Goal: Transaction & Acquisition: Purchase product/service

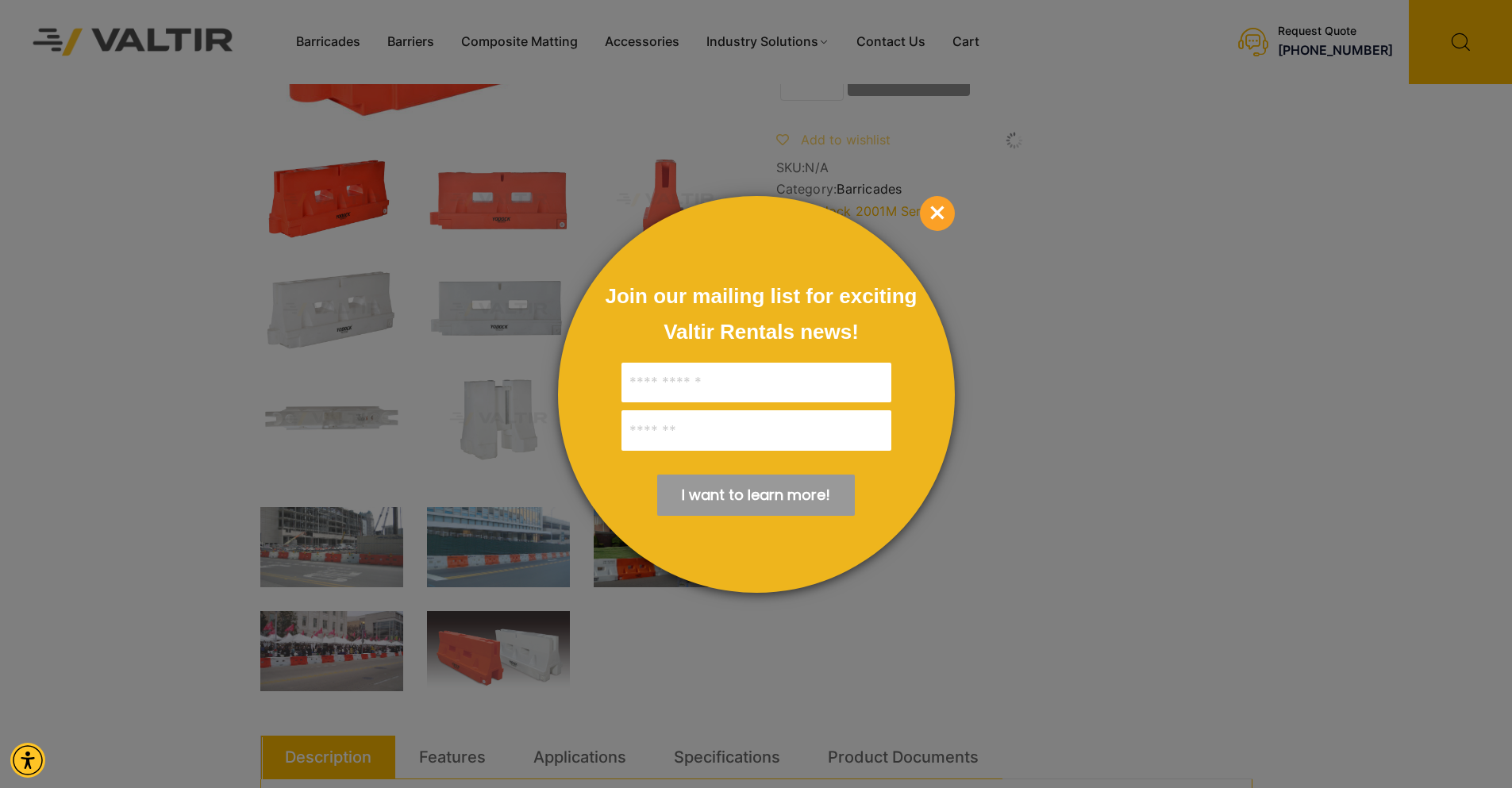
scroll to position [238, 0]
click at [930, 210] on span "×" at bounding box center [937, 213] width 35 height 35
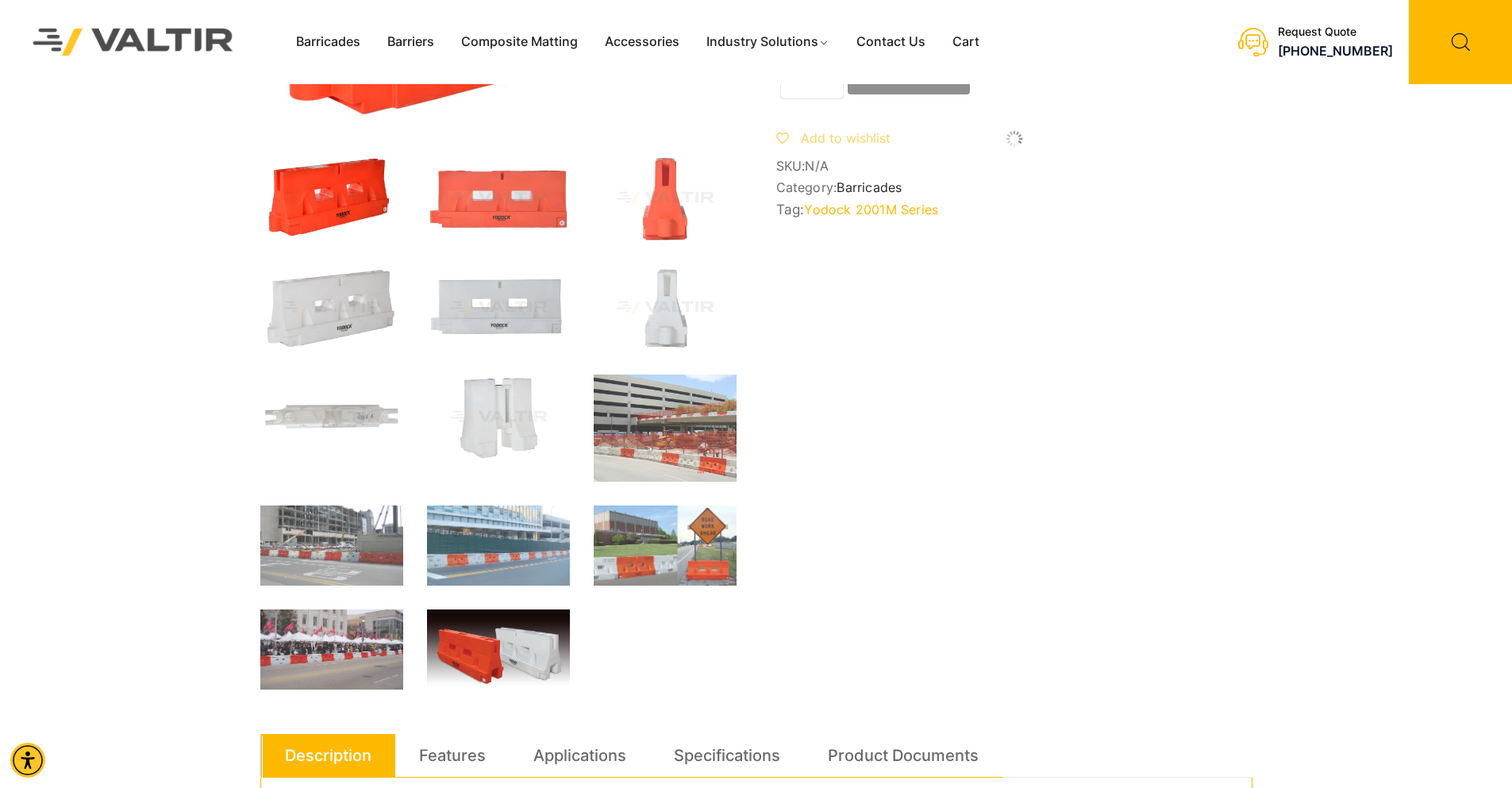
click at [523, 651] on img at bounding box center [499, 652] width 142 height 85
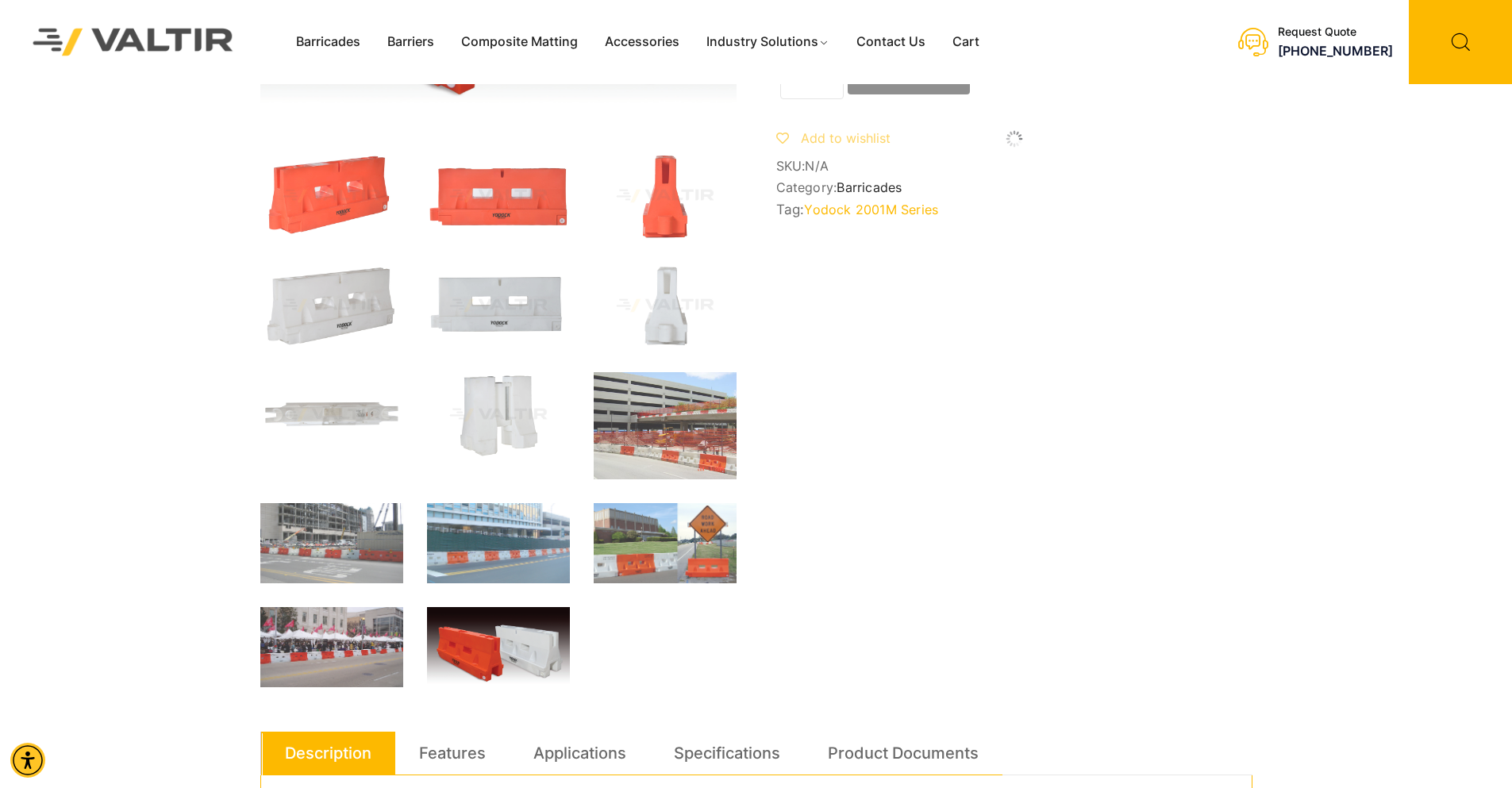
scroll to position [0, 0]
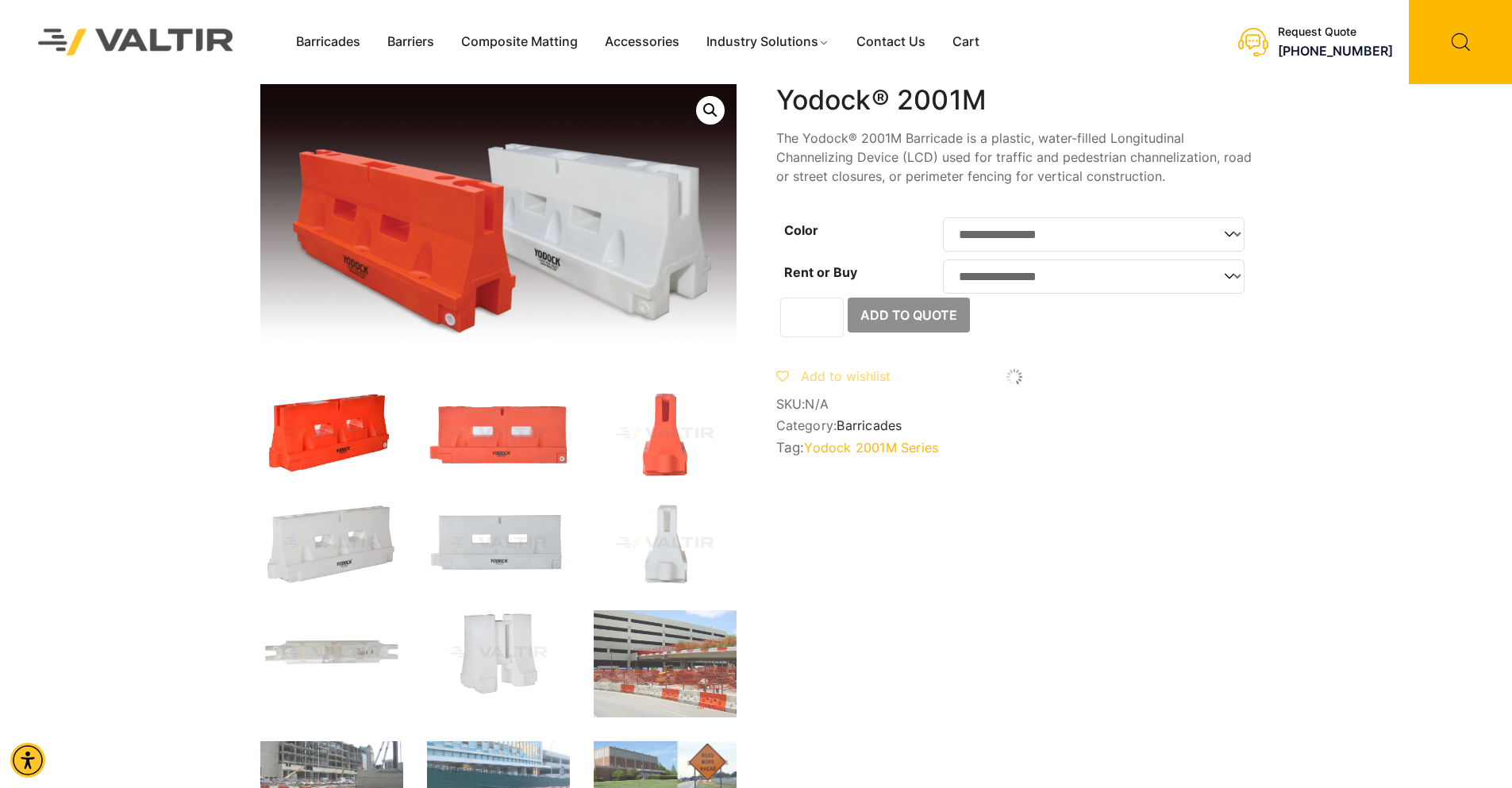
click at [326, 432] on img at bounding box center [332, 434] width 142 height 86
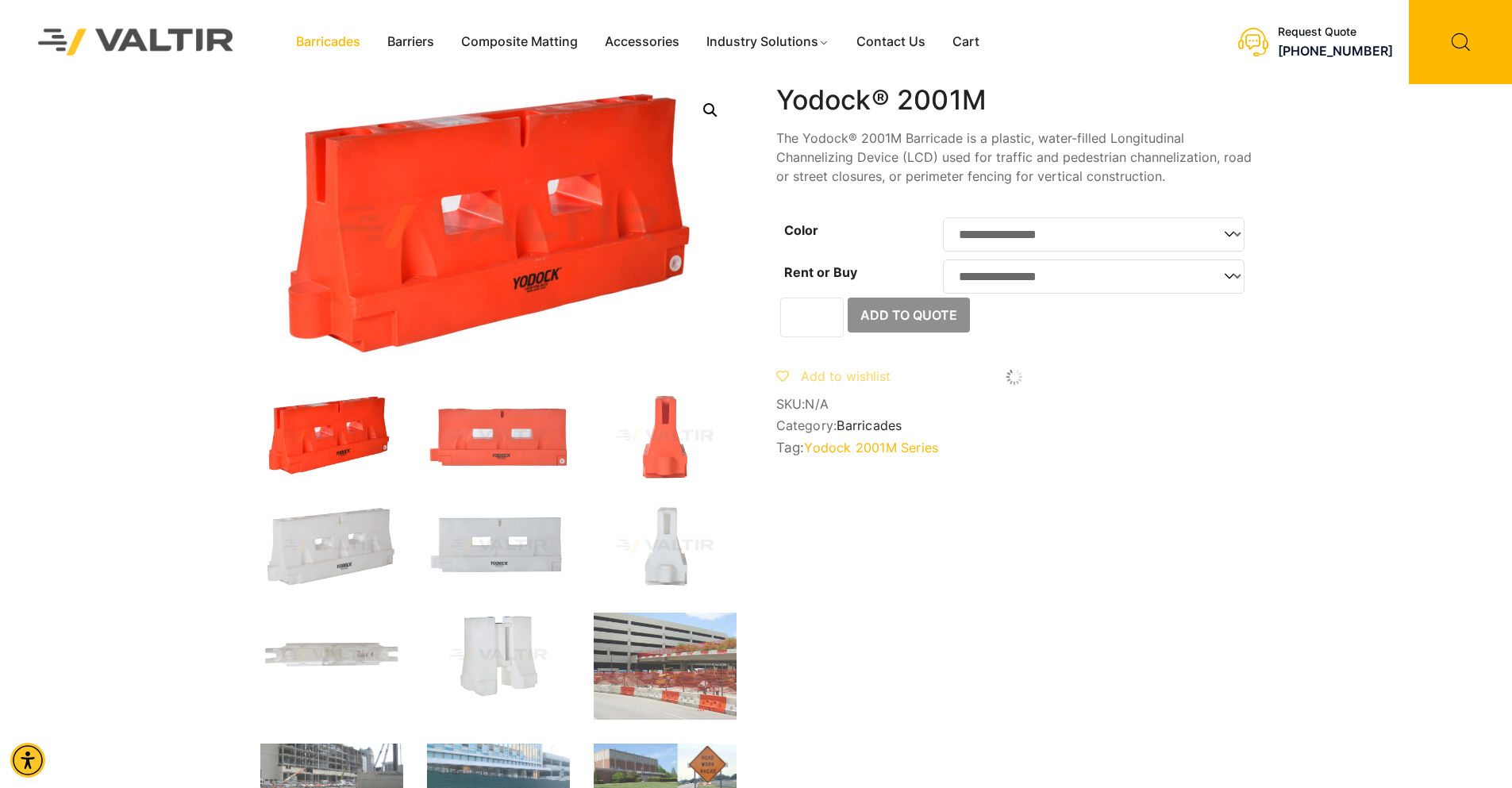
click at [342, 42] on link "Barricades" at bounding box center [327, 41] width 91 height 23
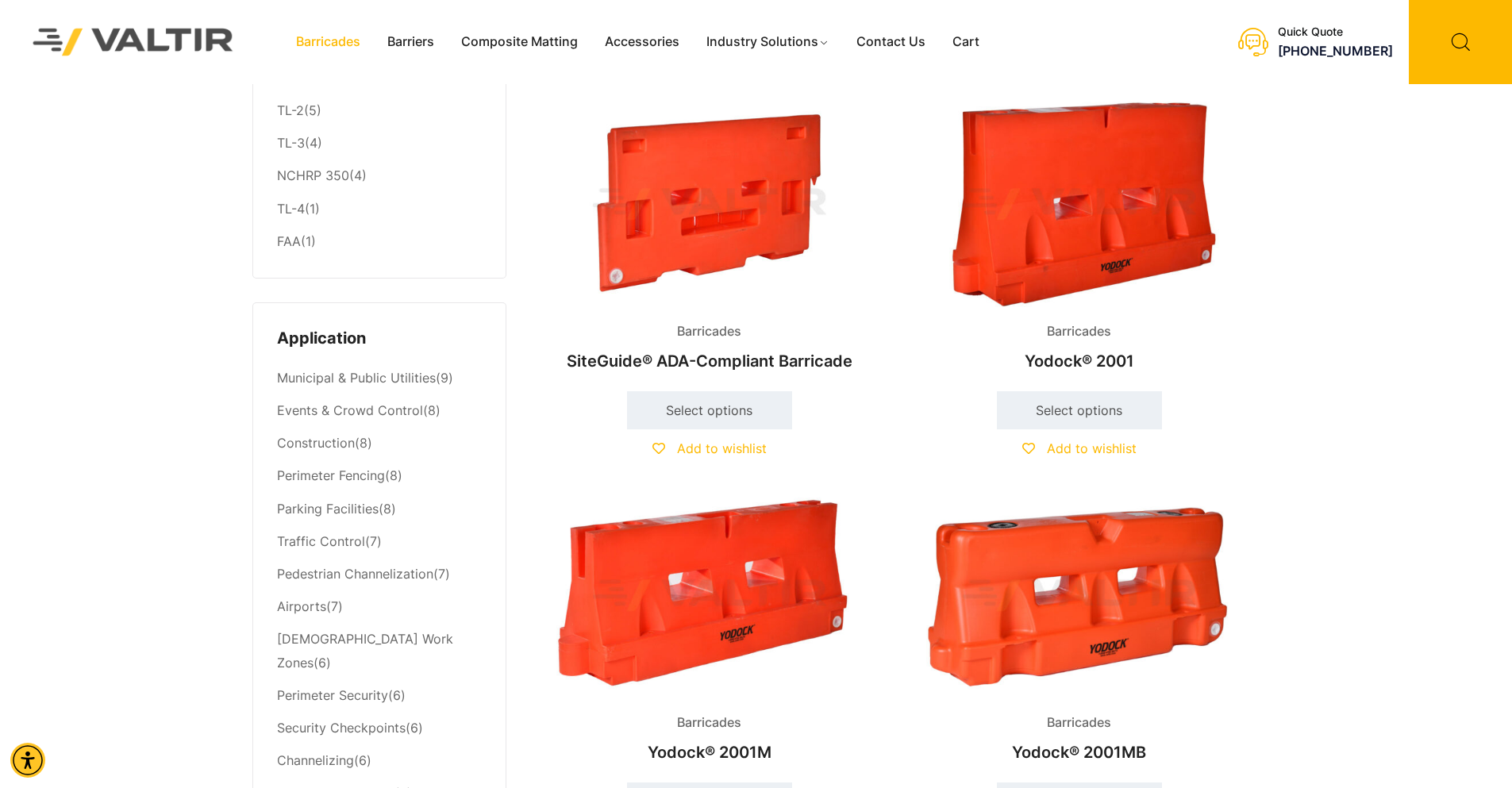
scroll to position [476, 0]
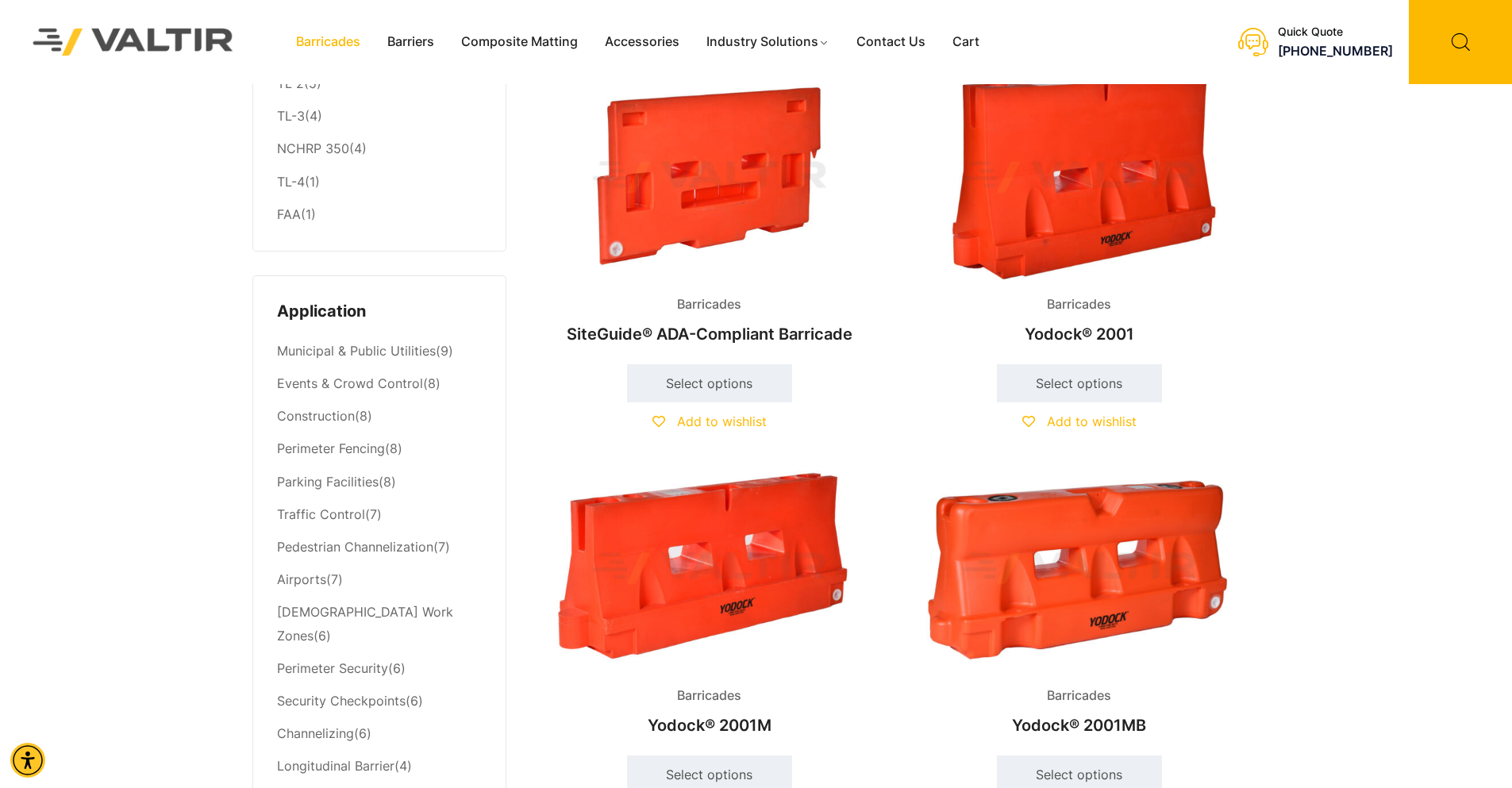
click at [1146, 522] on img at bounding box center [1079, 569] width 343 height 206
